Goal: Task Accomplishment & Management: Use online tool/utility

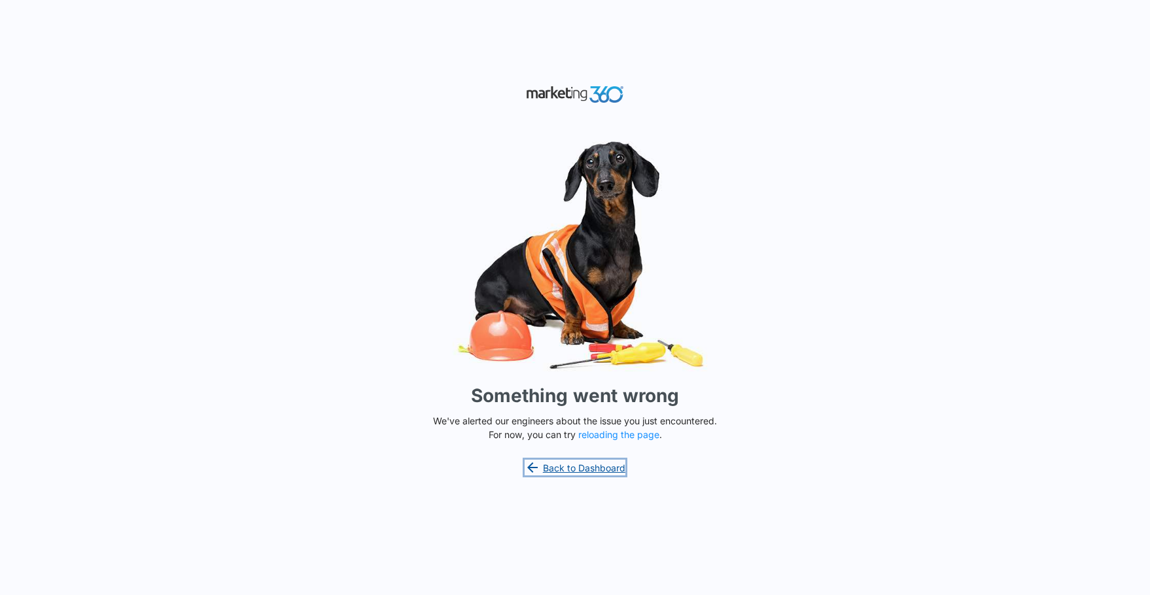
click at [570, 471] on link "Back to Dashboard" at bounding box center [574, 468] width 101 height 16
click at [642, 435] on button "reloading the page" at bounding box center [618, 435] width 81 height 10
click at [625, 433] on button "reloading the page" at bounding box center [618, 435] width 81 height 10
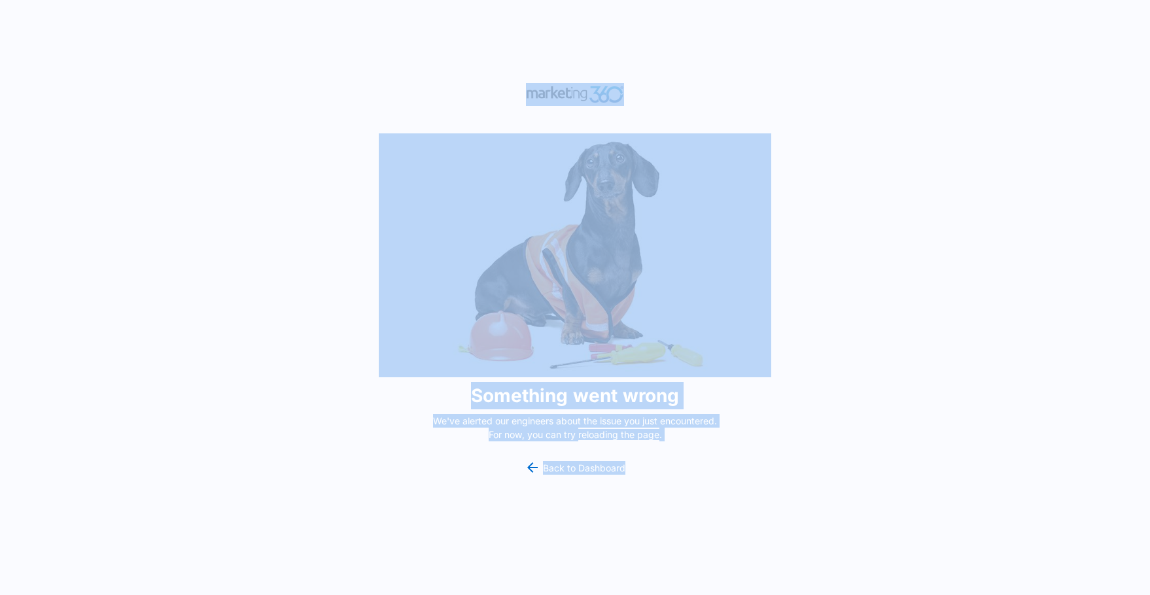
drag, startPoint x: 362, startPoint y: 53, endPoint x: 700, endPoint y: 558, distance: 607.3
click at [700, 558] on div "Something went wrong We've alerted our engineers about the issue you just encou…" at bounding box center [575, 297] width 1150 height 595
click at [711, 511] on div "Something went wrong We've alerted our engineers about the issue you just encou…" at bounding box center [575, 297] width 1150 height 595
